Goal: Transaction & Acquisition: Purchase product/service

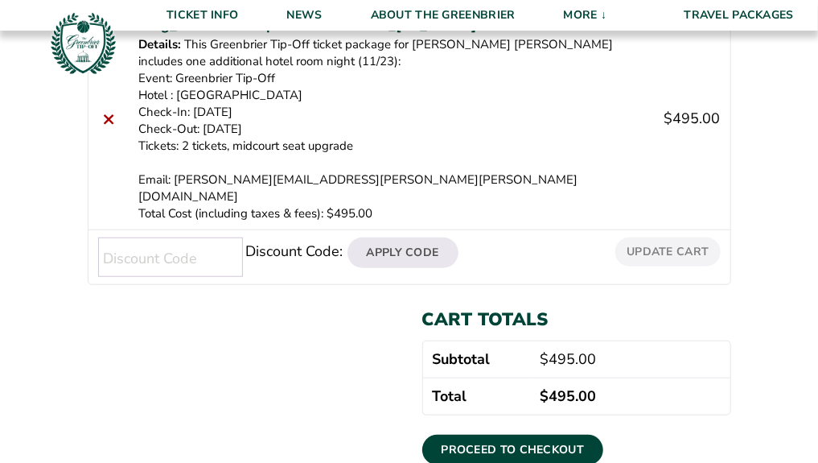
scroll to position [322, 0]
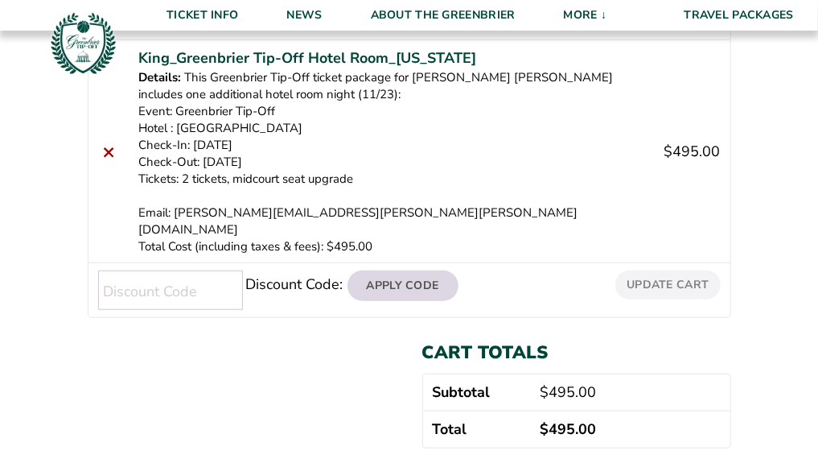
click at [399, 270] on button "Apply Code" at bounding box center [403, 285] width 111 height 31
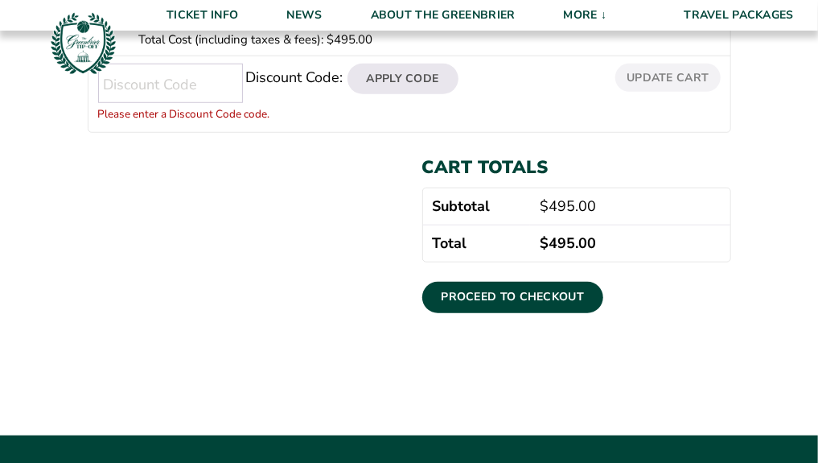
scroll to position [453, 0]
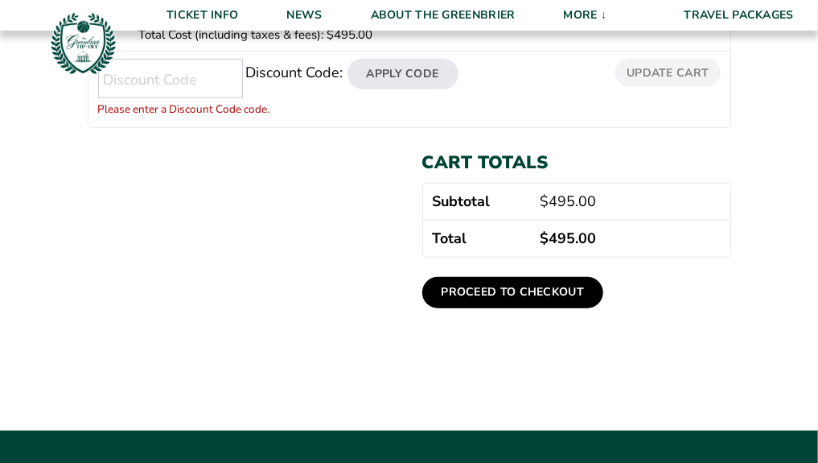
click at [485, 277] on link "Proceed to checkout" at bounding box center [514, 292] width 182 height 31
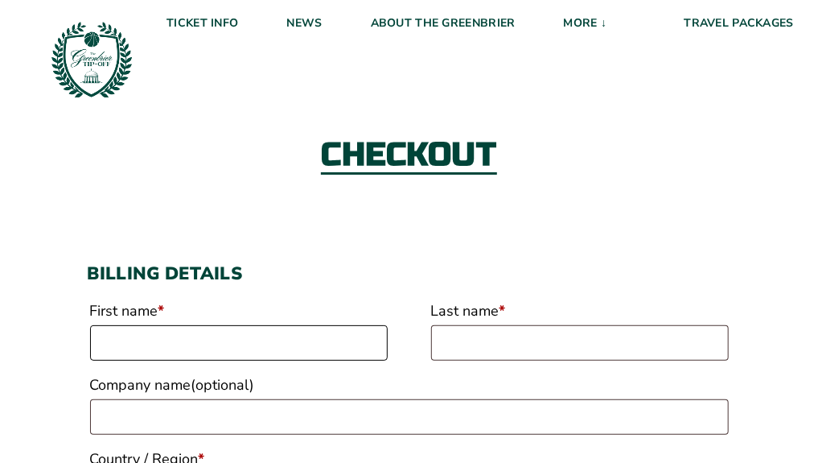
click at [135, 351] on input "First name *" at bounding box center [239, 342] width 298 height 35
click at [134, 334] on input "First name *" at bounding box center [239, 342] width 298 height 35
type input "[PERSON_NAME]"
type input "King"
select select "US"
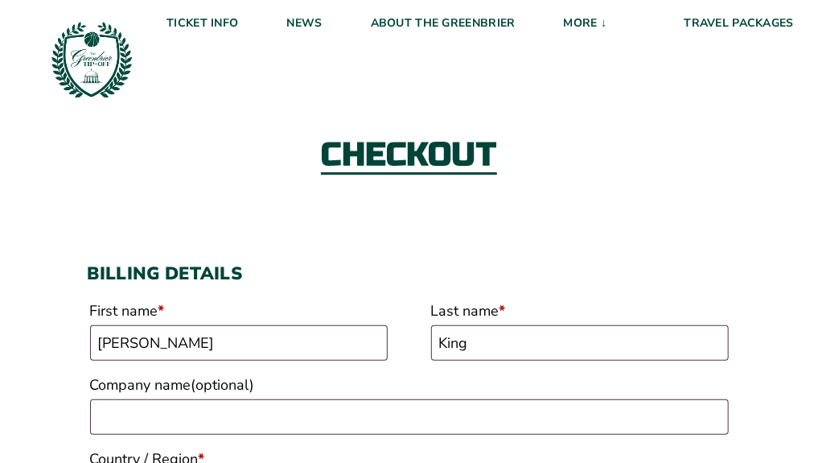
type input "[STREET_ADDRESS][PERSON_NAME]"
type input "[GEOGRAPHIC_DATA]"
type input "26301-3123"
type input "[PERSON_NAME][EMAIL_ADDRESS][PERSON_NAME][PERSON_NAME][DOMAIN_NAME]"
select select "US"
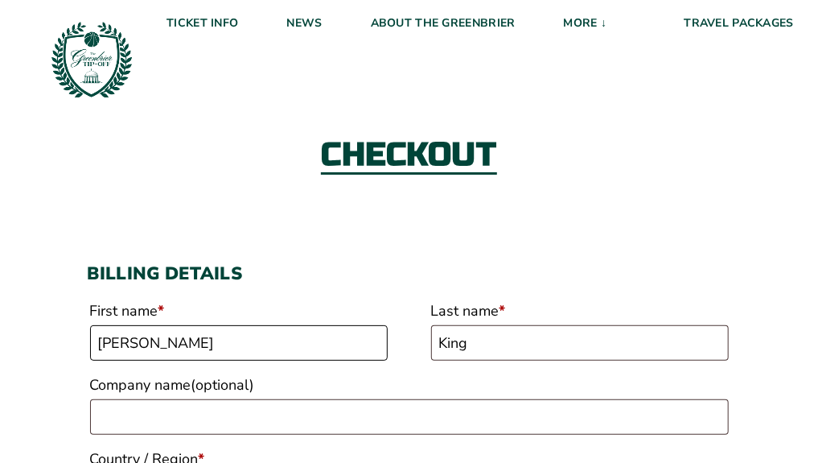
select select "WV"
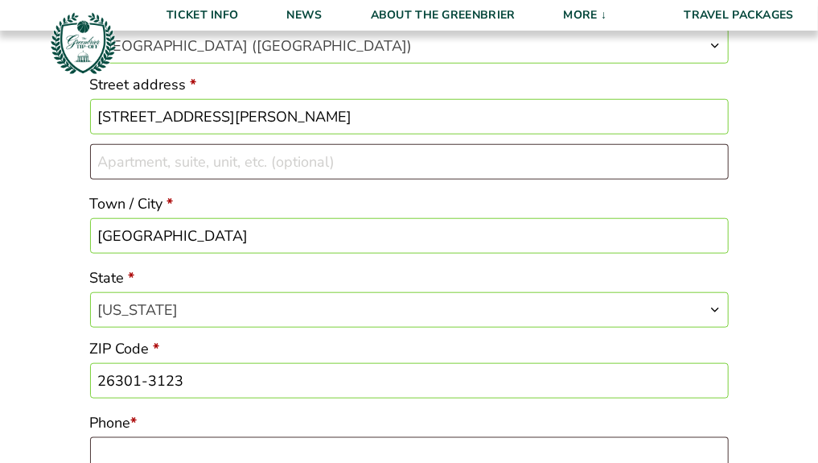
scroll to position [686, 0]
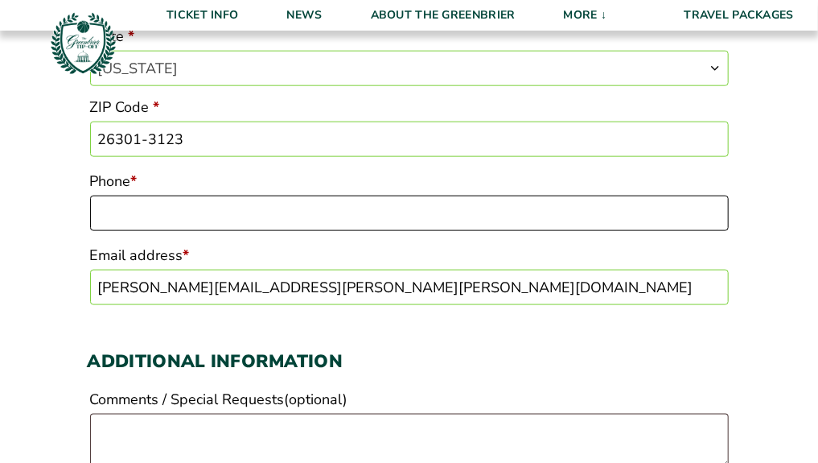
click at [148, 216] on input "Phone *" at bounding box center [409, 213] width 639 height 35
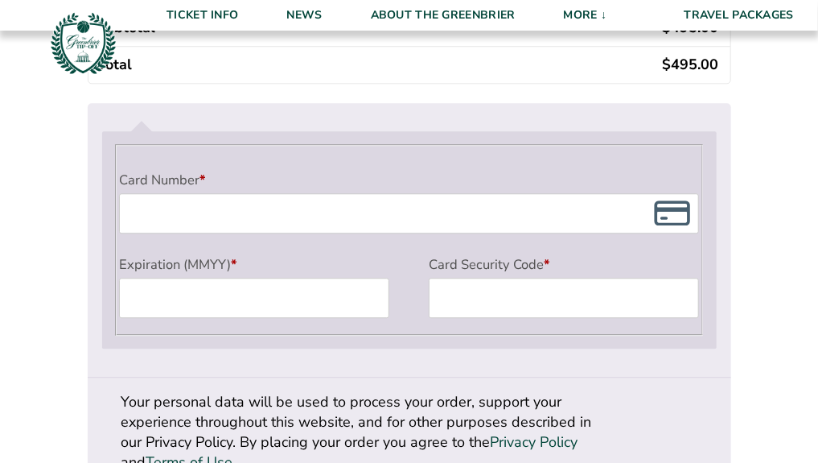
scroll to position [1491, 0]
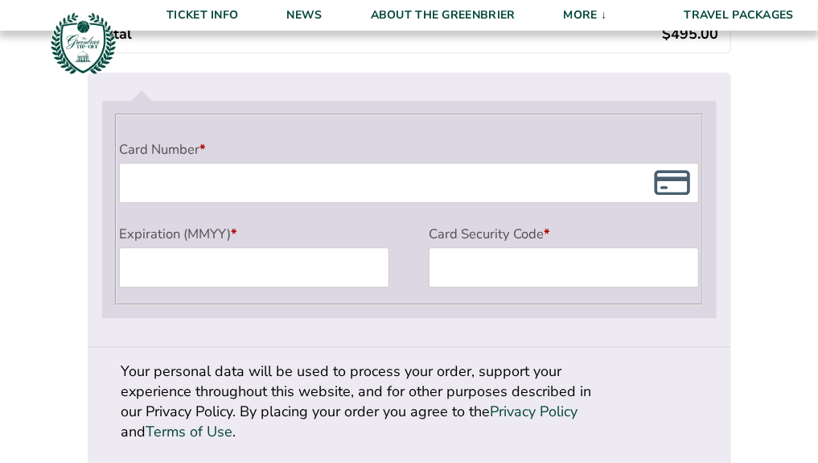
type input "3042904167"
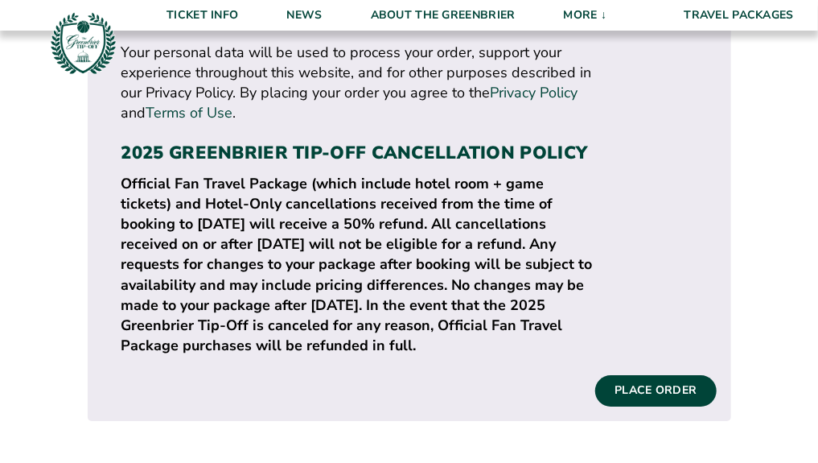
scroll to position [1813, 0]
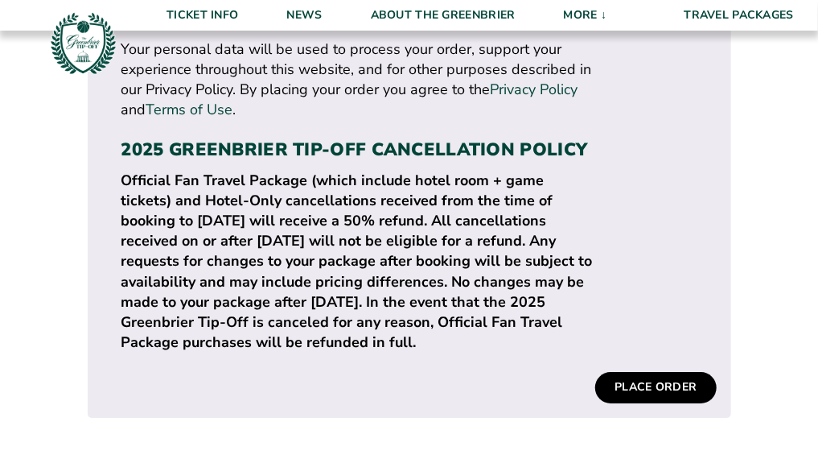
click at [631, 387] on button "Place order" at bounding box center [656, 387] width 121 height 31
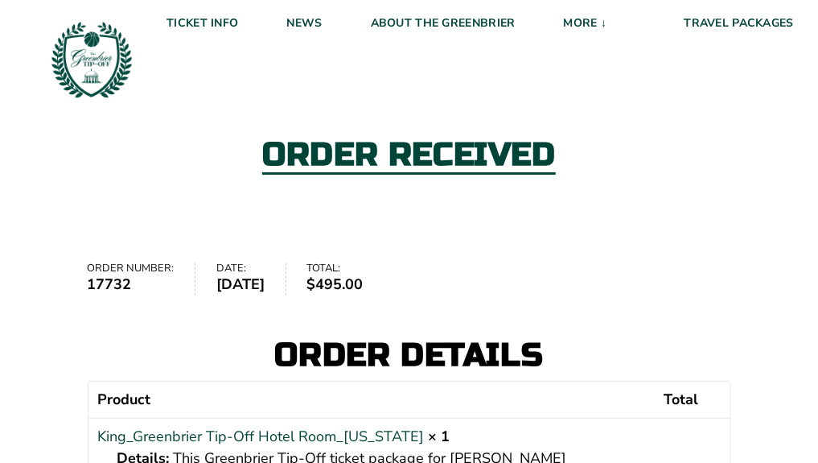
drag, startPoint x: 305, startPoint y: 119, endPoint x: 565, endPoint y: 229, distance: 282.4
click at [565, 229] on div "Order received" at bounding box center [409, 156] width 818 height 175
